Goal: Communication & Community: Answer question/provide support

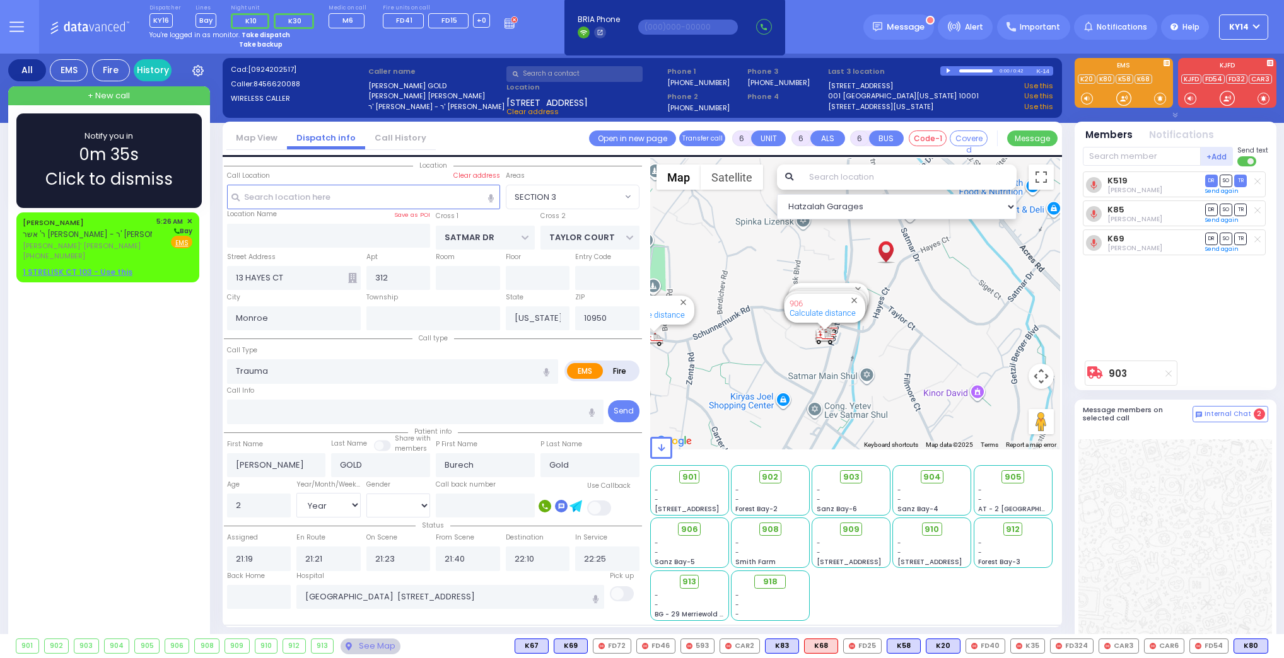
select select "SECTION 3"
select select "Year"
select select "[DEMOGRAPHIC_DATA]"
click at [137, 220] on div "[PERSON_NAME] ר' אשר [PERSON_NAME] - ר' [PERSON_NAME]" at bounding box center [103, 228] width 161 height 25
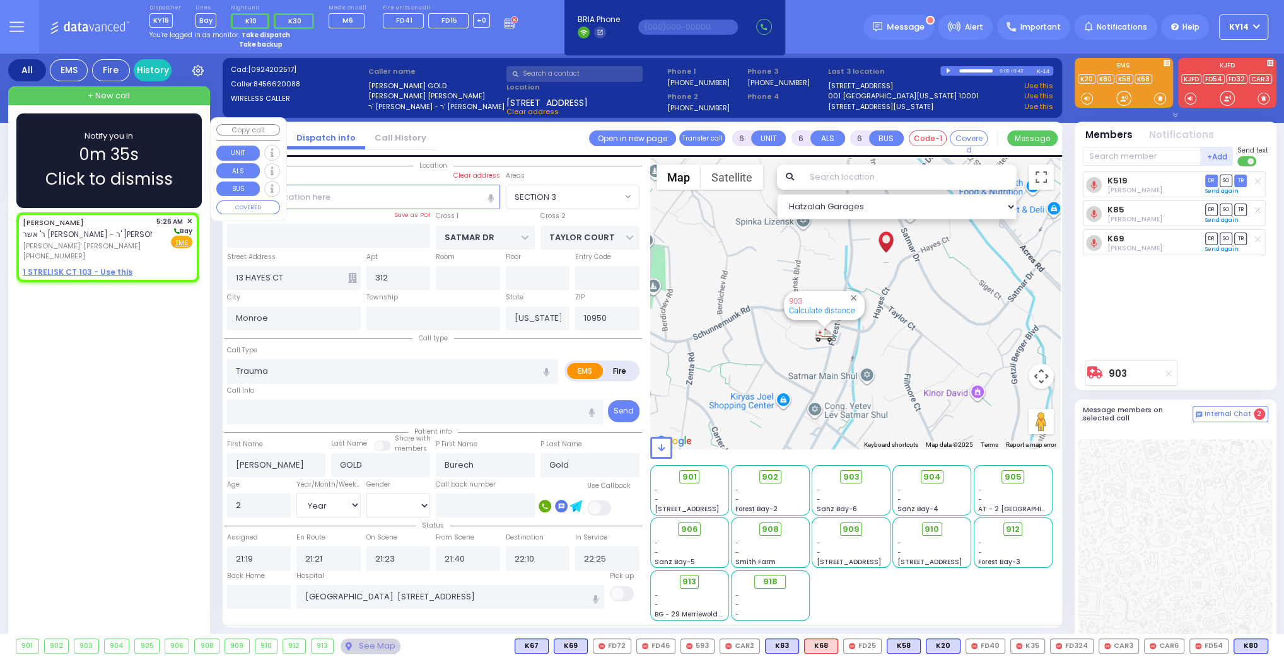
type input "2"
type input "1"
select select
radio input "true"
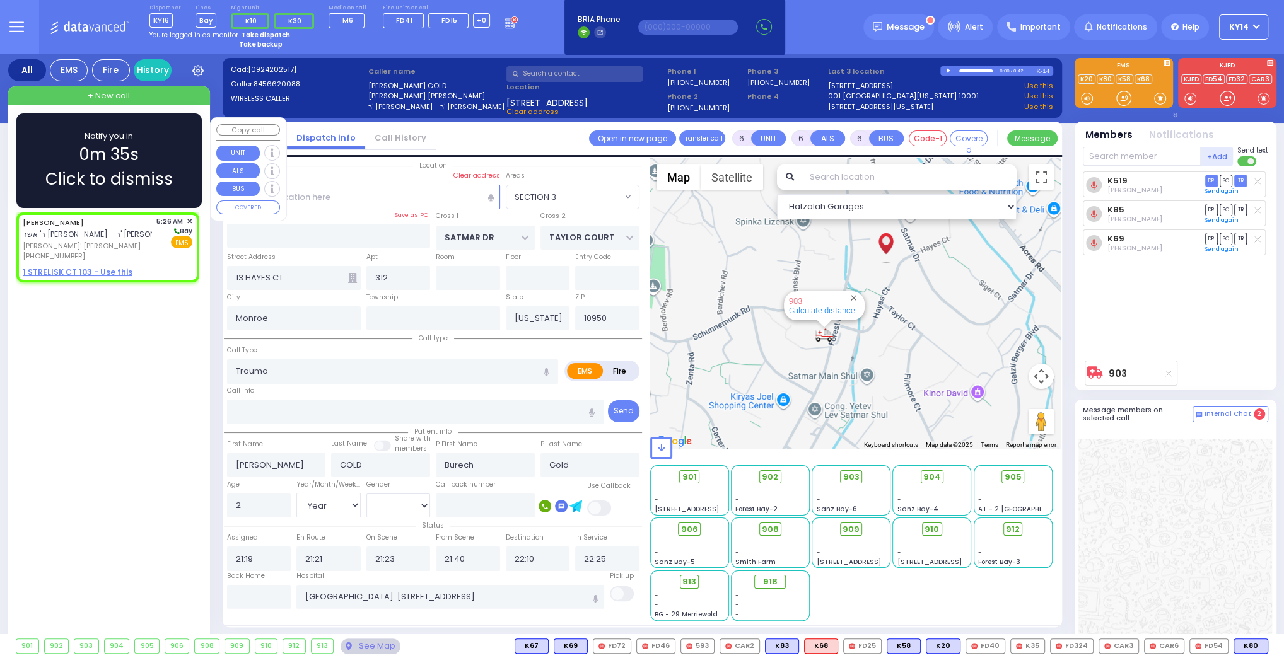
type input "[PERSON_NAME]"
type input "INDORSKY"
select select
type input "05:26"
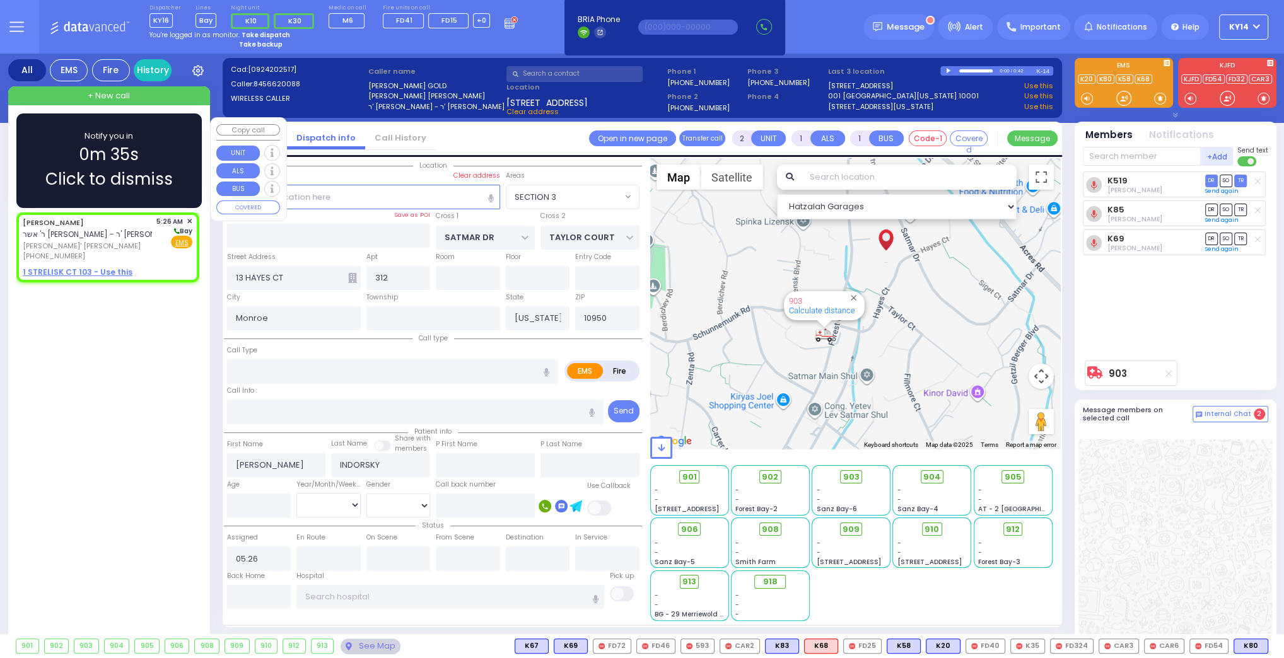
select select "Hatzalah Garages"
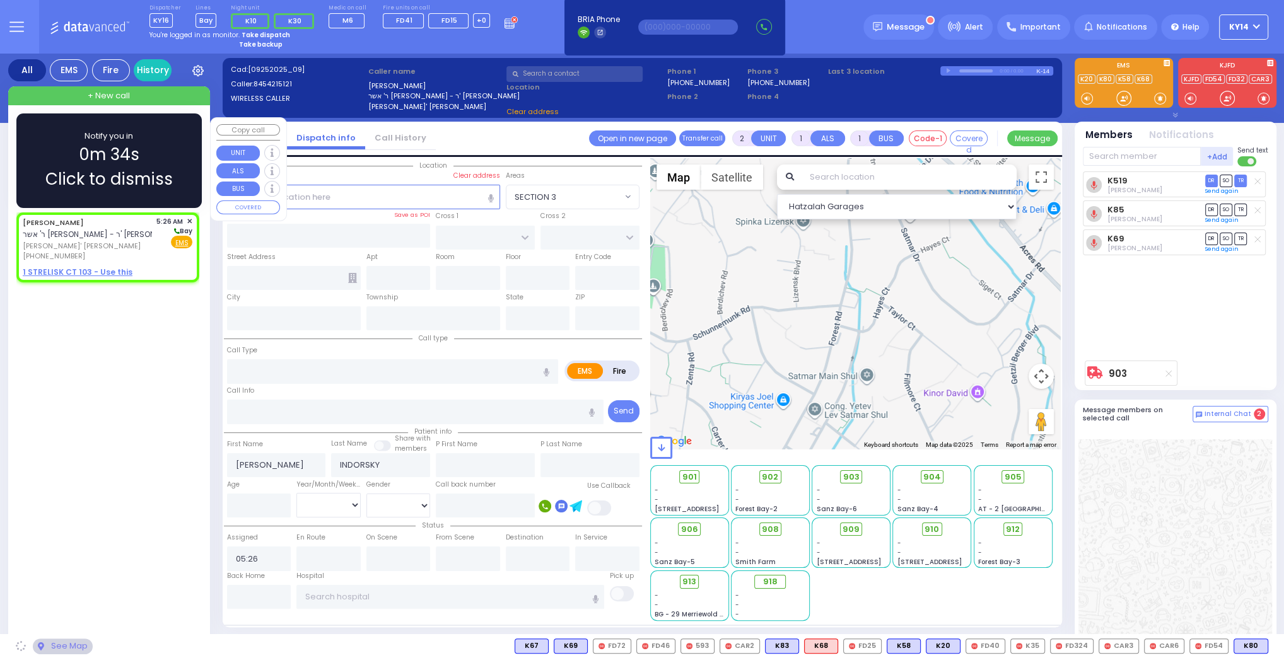
click at [150, 180] on span "Click to dismiss" at bounding box center [108, 179] width 127 height 25
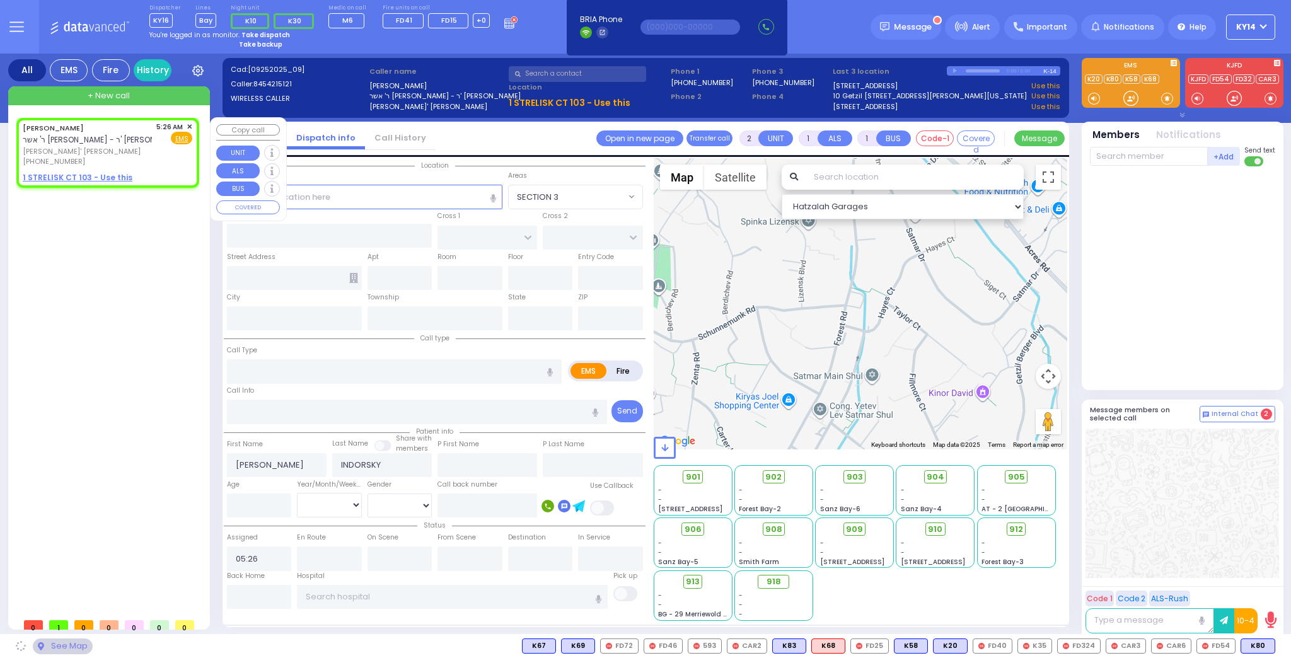
select select
radio input "true"
select select
select select "Hatzalah Garages"
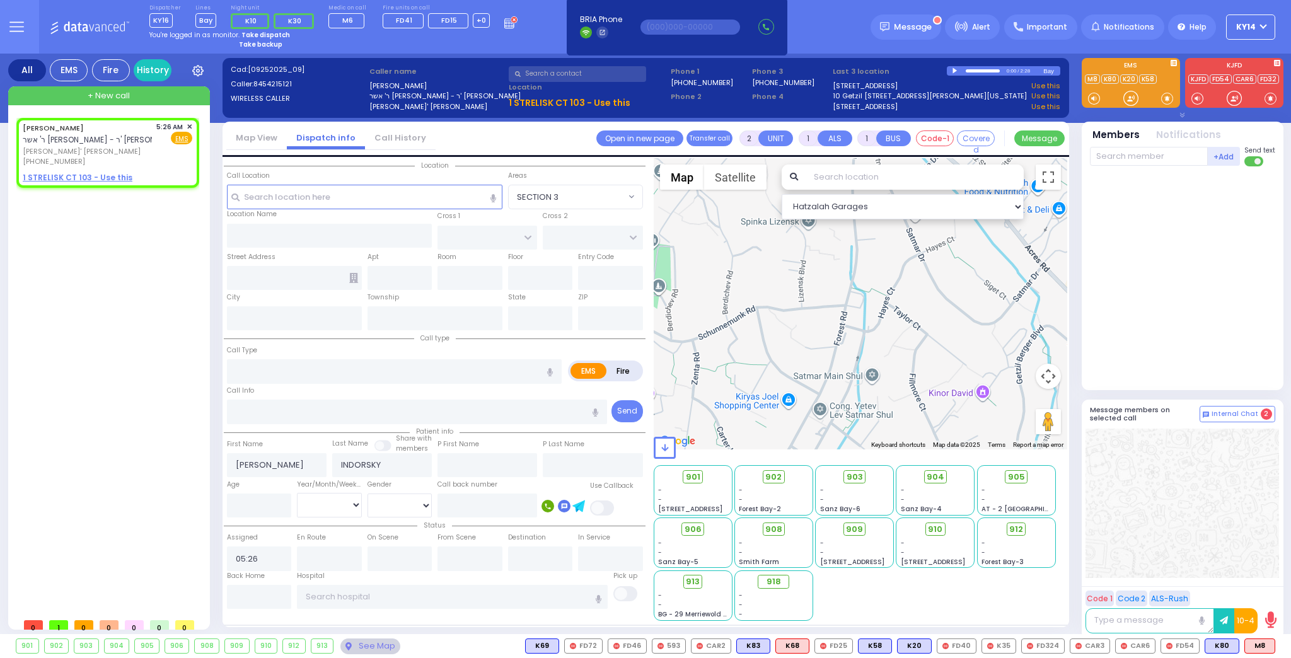
click at [957, 69] on div at bounding box center [956, 71] width 7 height 6
click at [958, 69] on div at bounding box center [956, 70] width 7 height 5
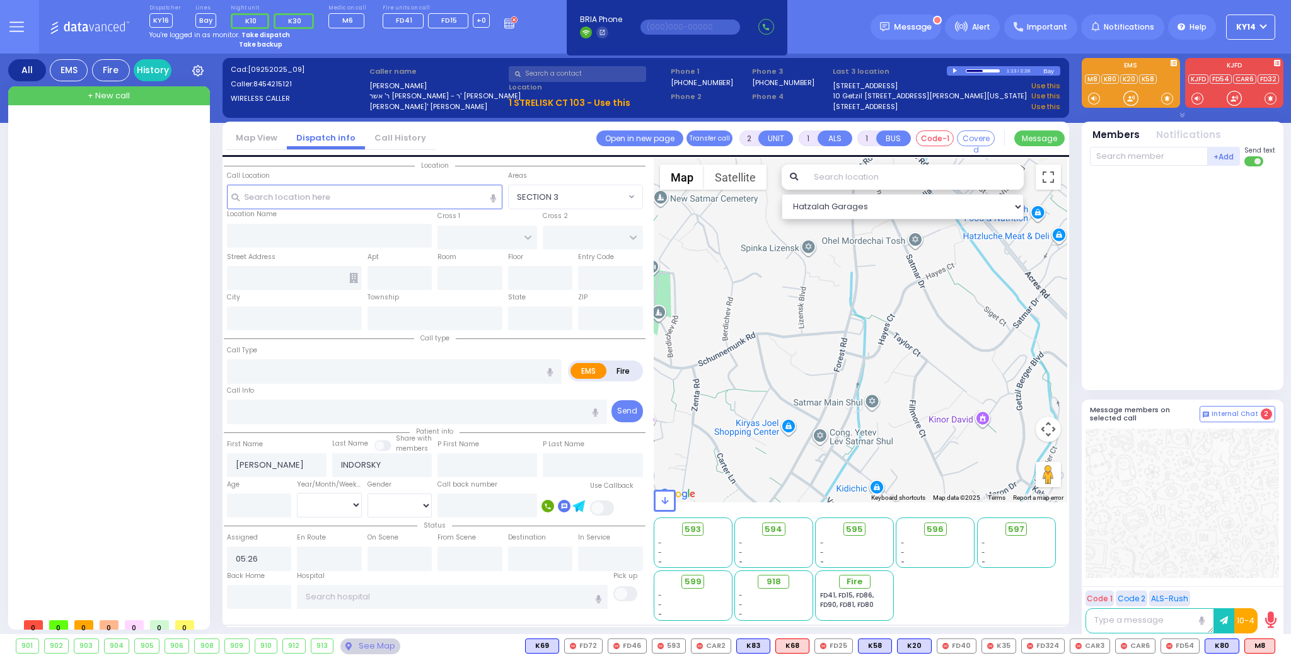
click at [1196, 293] on div at bounding box center [1184, 276] width 188 height 208
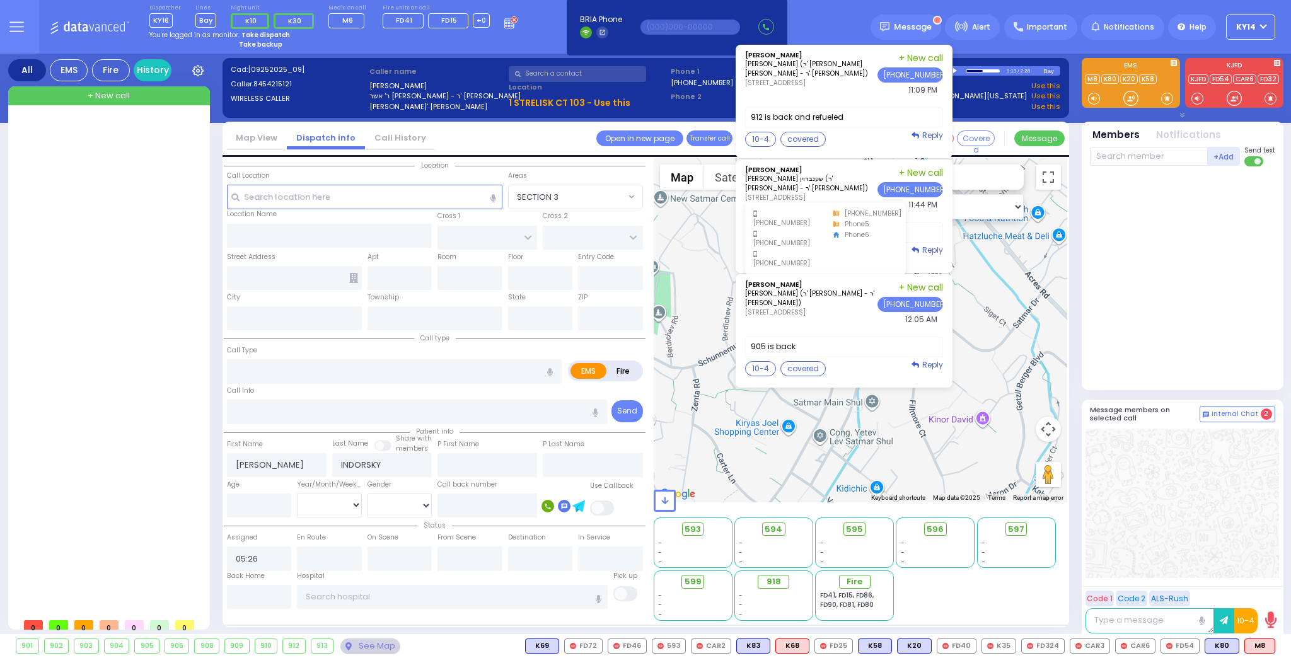
click at [852, 193] on div "[STREET_ADDRESS] [PHONE_NUMBER] [PHONE_NUMBER] [PHONE_NUMBER] phone5" at bounding box center [811, 197] width 132 height 9
click at [870, 173] on div "[PERSON_NAME] [PERSON_NAME] שענברוין (ר' [PERSON_NAME] - ר' [PERSON_NAME]) [STR…" at bounding box center [844, 189] width 198 height 46
click at [837, 86] on div "[PERSON_NAME] [PERSON_NAME] (ר' [PERSON_NAME] [PERSON_NAME] - ר' [PERSON_NAME])…" at bounding box center [811, 75] width 132 height 46
click at [870, 117] on label "912 is back and refueled" at bounding box center [844, 117] width 198 height 21
click at [769, 255] on button "10-4" at bounding box center [760, 254] width 31 height 15
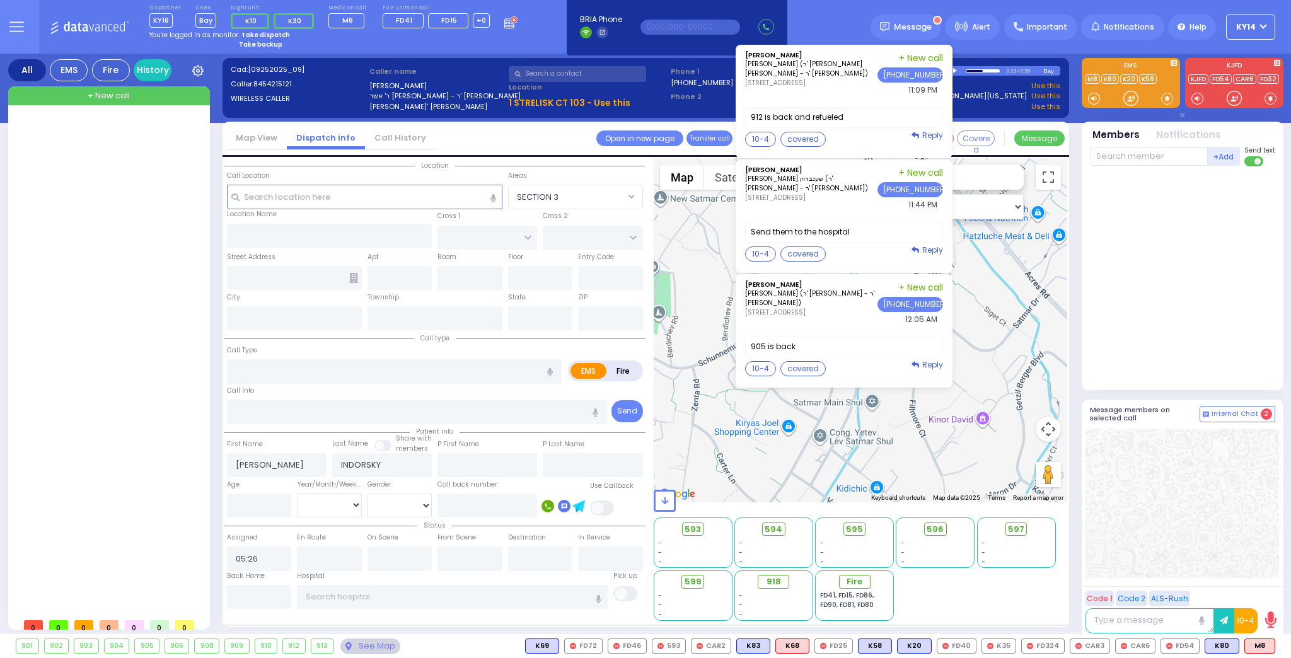
type textarea "10-4 thank you"
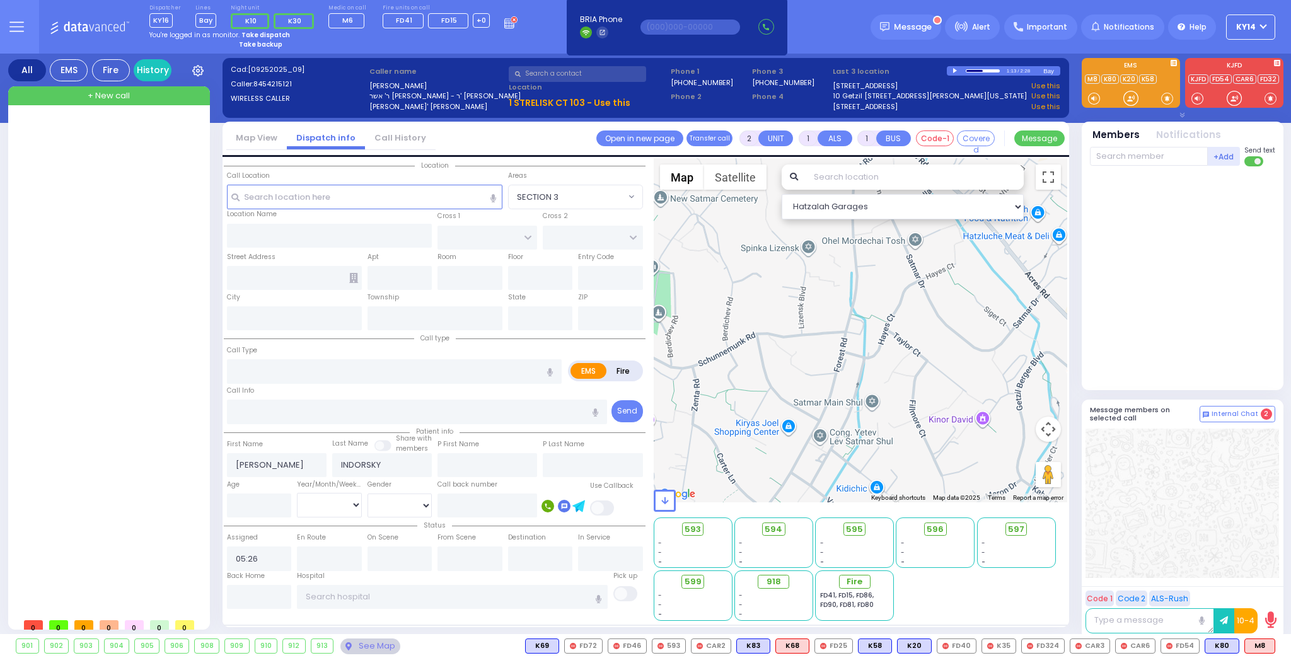
click at [0, 0] on button "Send" at bounding box center [0, 0] width 0 height 0
